Goal: Task Accomplishment & Management: Use online tool/utility

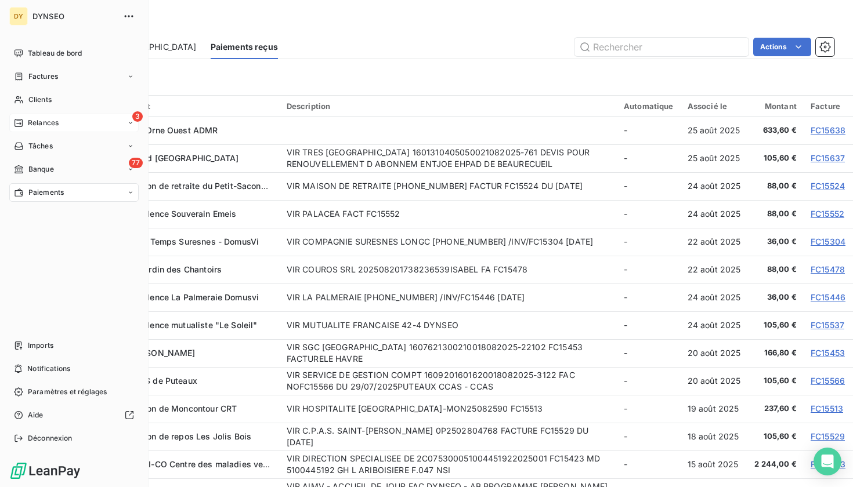
click at [29, 123] on span "Relances" at bounding box center [43, 123] width 31 height 10
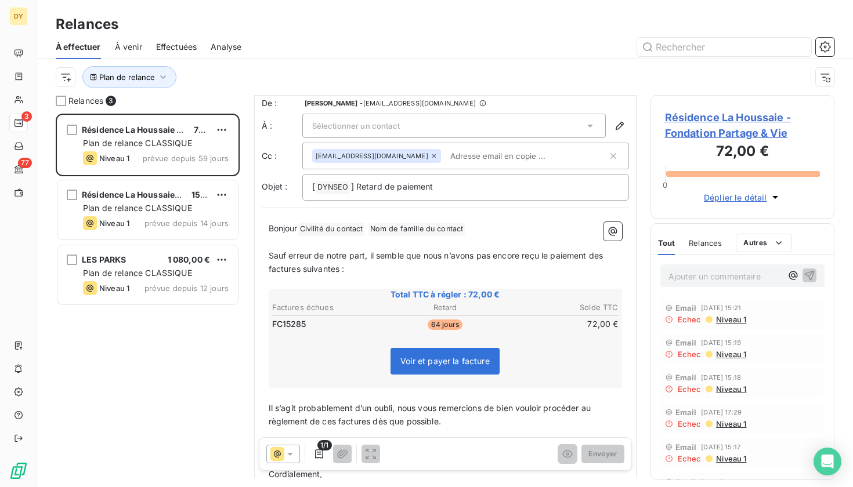
scroll to position [55, 0]
click at [494, 124] on div "Sélectionner un contact" at bounding box center [453, 125] width 303 height 24
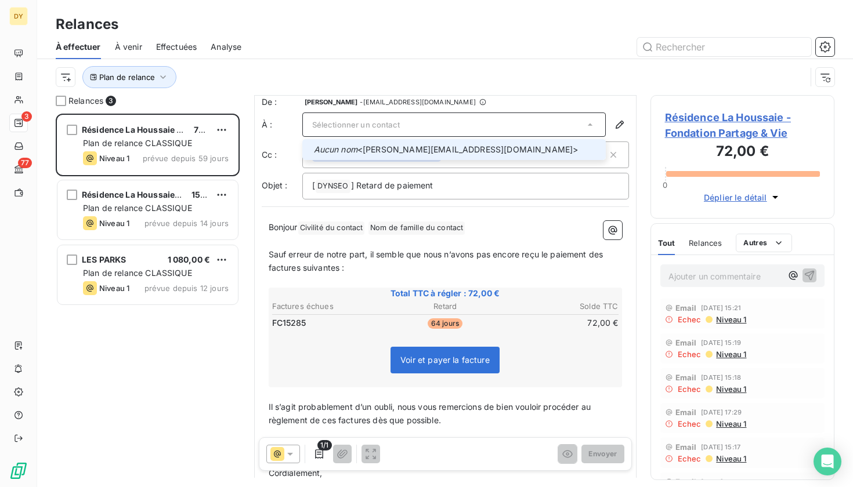
click at [309, 150] on div at bounding box center [309, 150] width 0 height 0
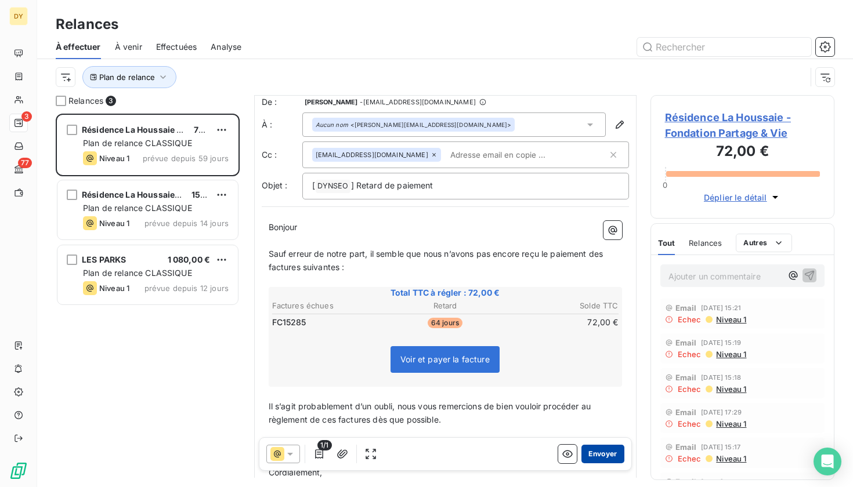
click at [602, 448] on button "Envoyer" at bounding box center [602, 454] width 42 height 19
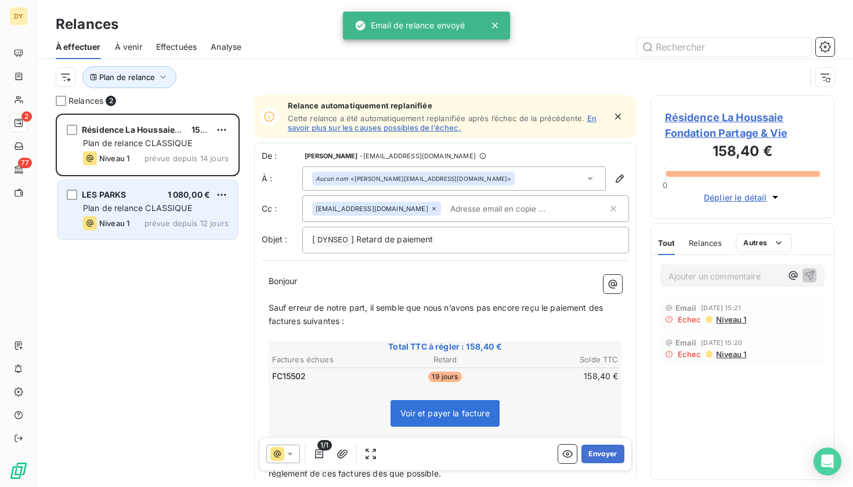
click at [169, 201] on div "LES PARKS 1 080,00 € Plan de relance CLASSIQUE Niveau 1 prévue depuis 12 jours" at bounding box center [147, 209] width 180 height 59
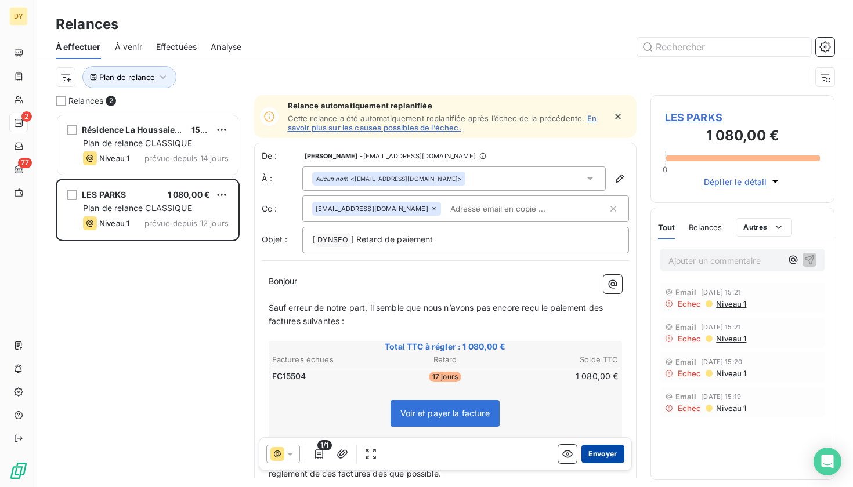
click at [607, 447] on button "Envoyer" at bounding box center [602, 454] width 42 height 19
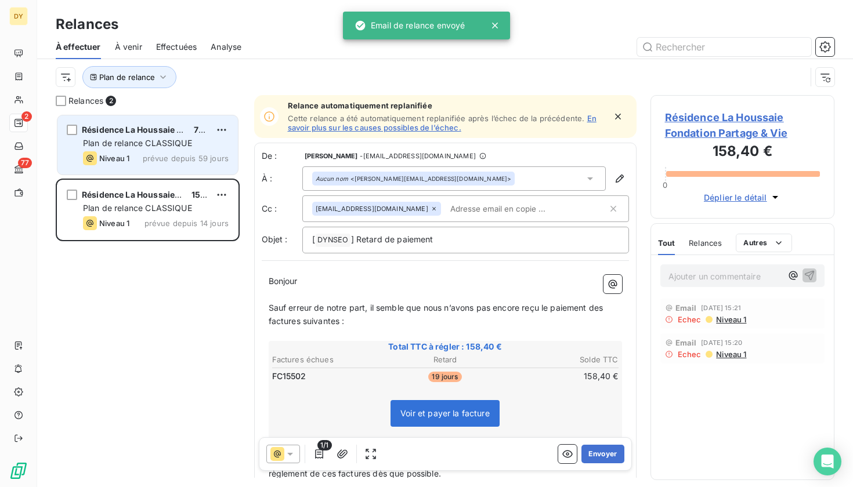
click at [128, 143] on span "Plan de relance CLASSIQUE" at bounding box center [137, 143] width 109 height 10
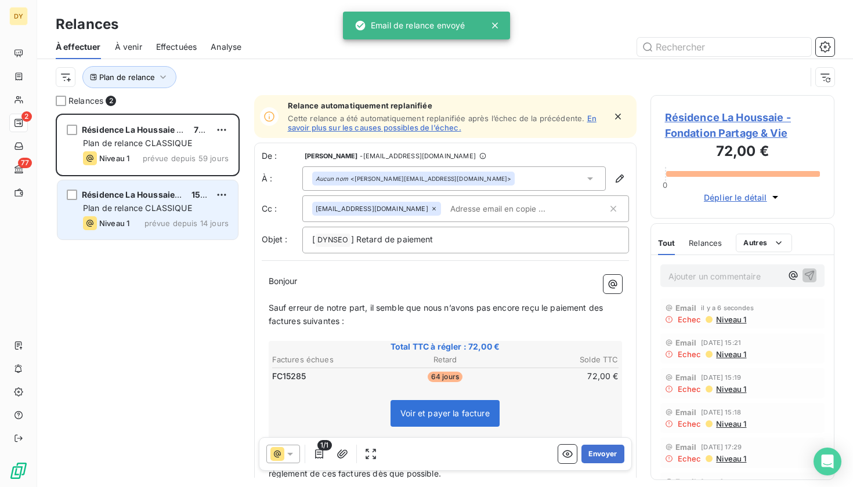
click at [147, 204] on span "Plan de relance CLASSIQUE" at bounding box center [137, 208] width 109 height 10
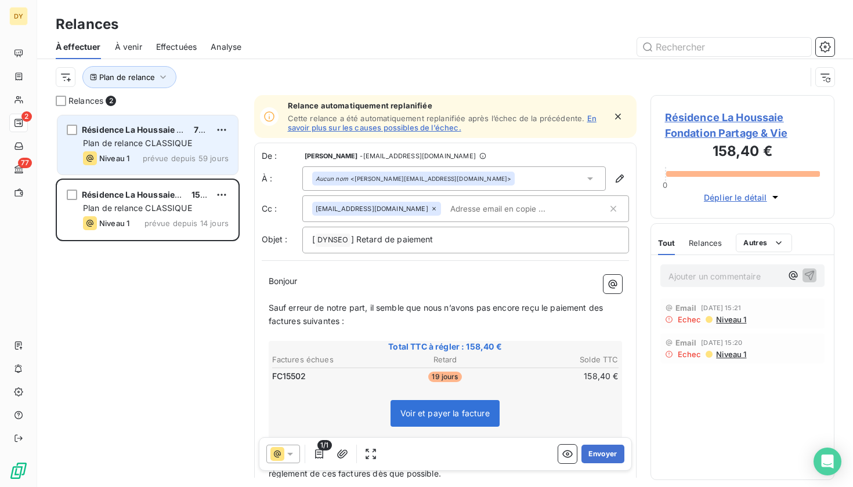
click at [147, 153] on div "Niveau 1 prévue depuis 59 jours" at bounding box center [156, 158] width 146 height 14
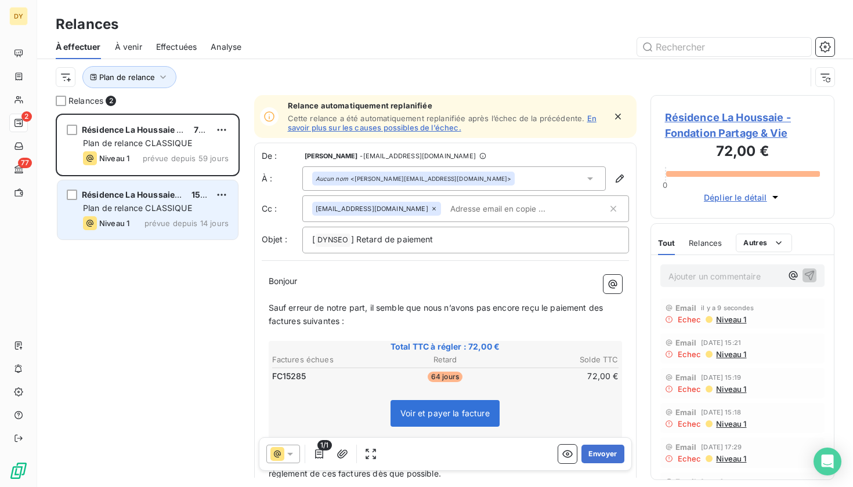
click at [154, 219] on span "prévue depuis 14 jours" at bounding box center [186, 223] width 84 height 9
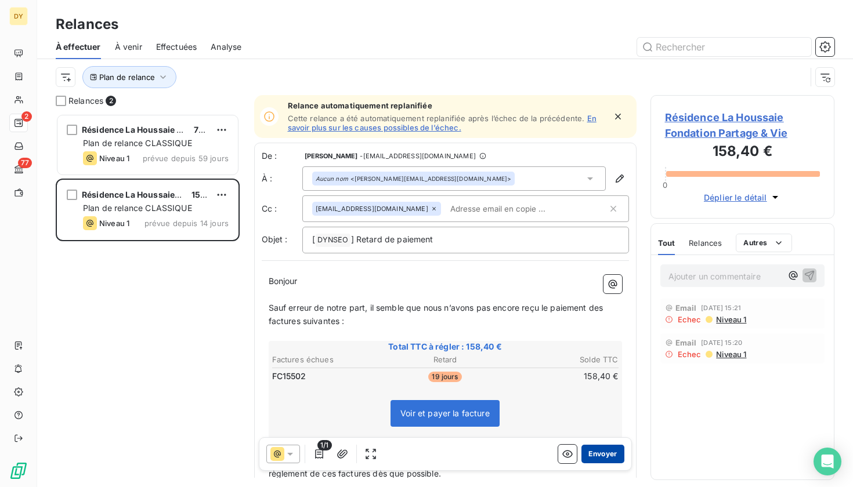
click at [603, 449] on button "Envoyer" at bounding box center [602, 454] width 42 height 19
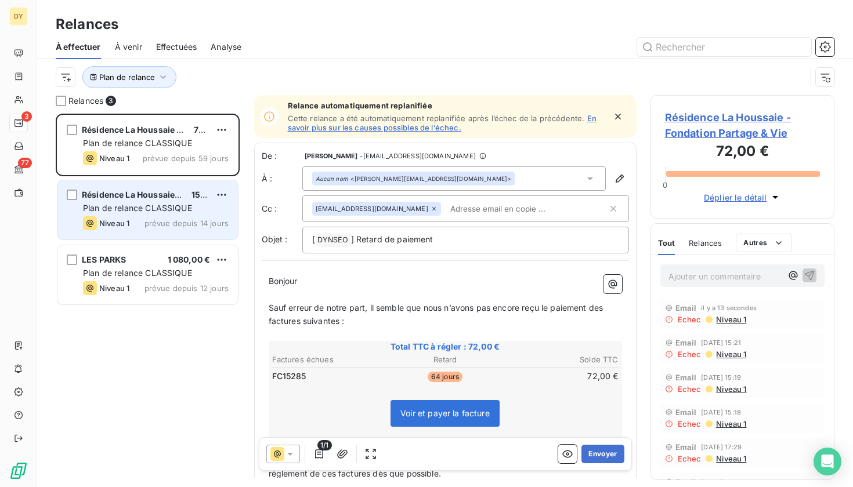
click at [169, 204] on span "Plan de relance CLASSIQUE" at bounding box center [137, 208] width 109 height 10
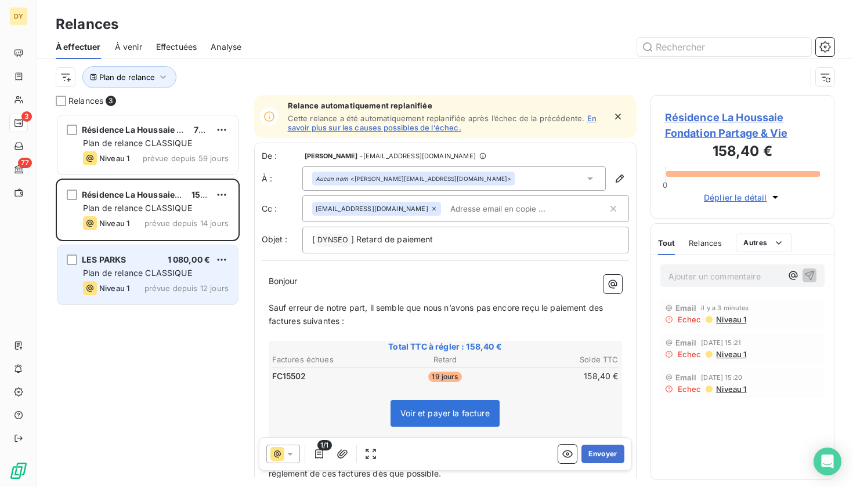
click at [169, 282] on div "Niveau 1 prévue depuis 12 jours" at bounding box center [156, 288] width 146 height 14
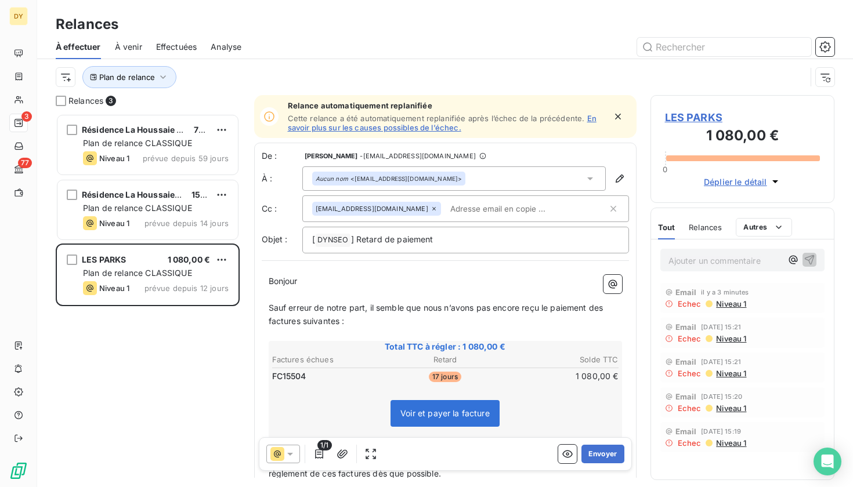
click at [394, 179] on div "Aucun nom <[EMAIL_ADDRESS][DOMAIN_NAME]>" at bounding box center [388, 179] width 147 height 8
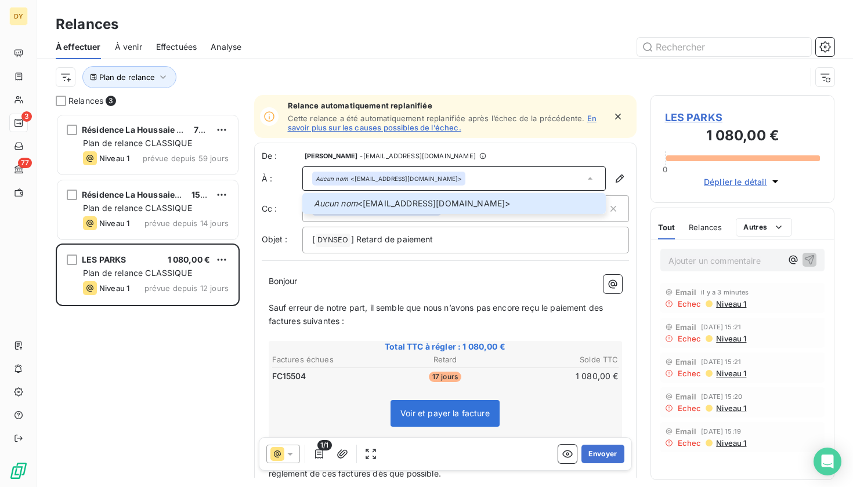
click at [481, 165] on div "De : [PERSON_NAME] - [EMAIL_ADDRESS][DOMAIN_NAME] À : Aucun nom <[EMAIL_ADDRESS…" at bounding box center [445, 201] width 367 height 103
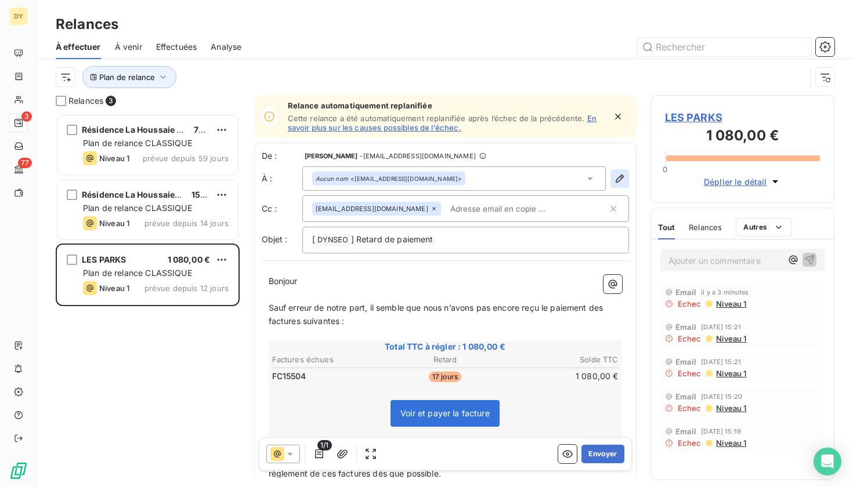
click at [627, 180] on button "button" at bounding box center [619, 178] width 19 height 19
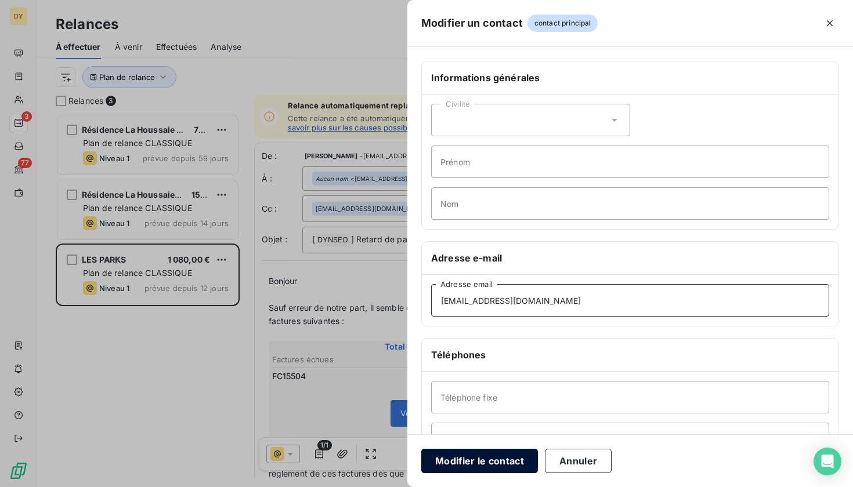
type input "[EMAIL_ADDRESS][DOMAIN_NAME]"
click at [491, 465] on button "Modifier le contact" at bounding box center [479, 461] width 117 height 24
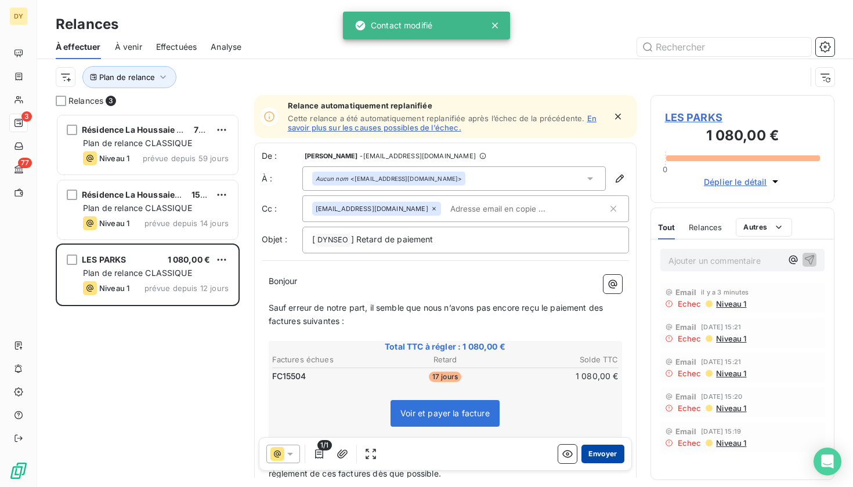
click at [614, 454] on button "Envoyer" at bounding box center [602, 454] width 42 height 19
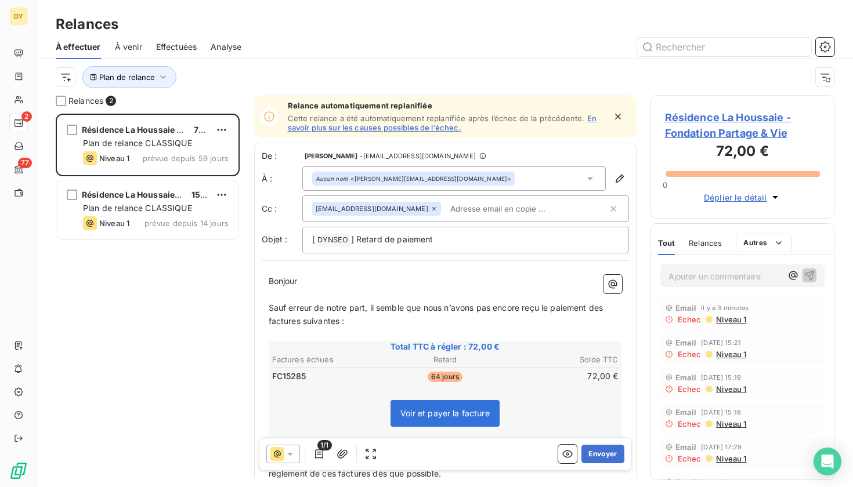
click at [157, 315] on div "Résidence La Houssaie - Fondation Partage & Vie 72,00 € Plan de relance CLASSIQ…" at bounding box center [148, 300] width 184 height 373
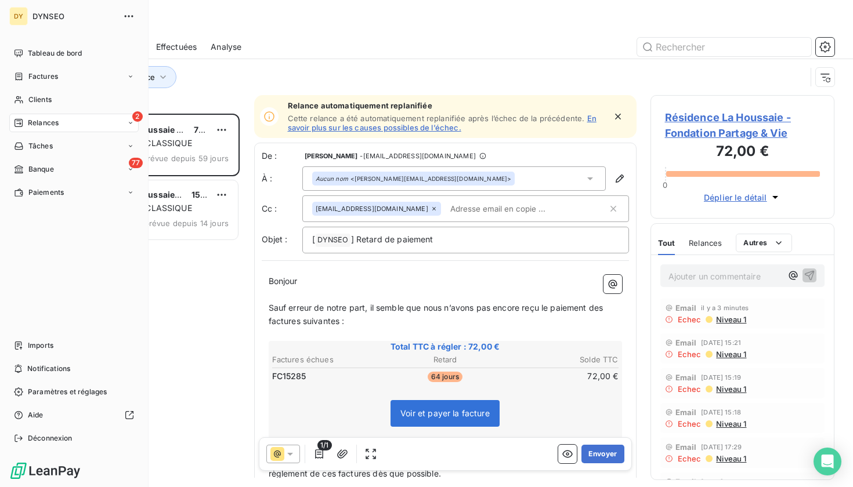
click at [53, 121] on span "Relances" at bounding box center [43, 123] width 31 height 10
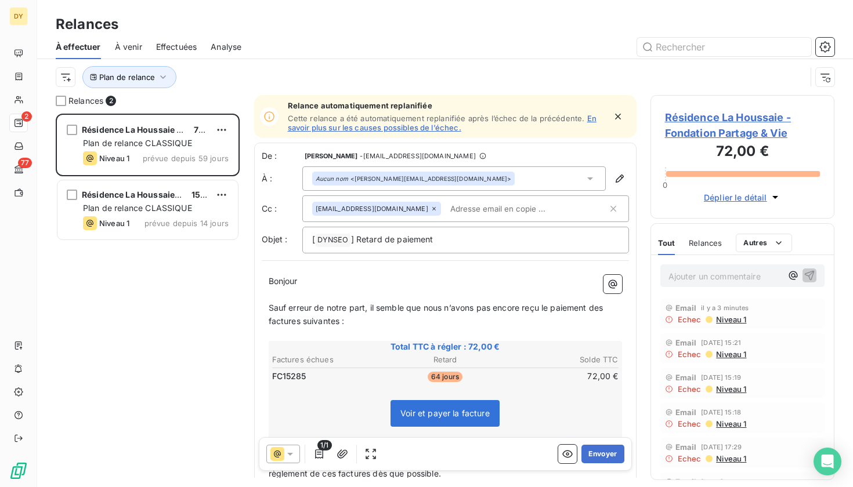
click at [180, 325] on div "Résidence La Houssaie - Fondation Partage & Vie 72,00 € Plan de relance CLASSIQ…" at bounding box center [148, 300] width 184 height 373
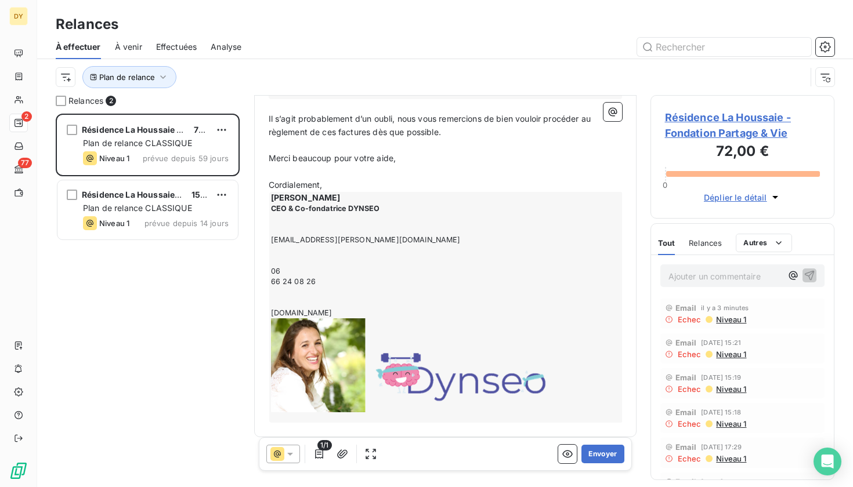
scroll to position [339, 0]
